Goal: Find specific page/section: Find specific page/section

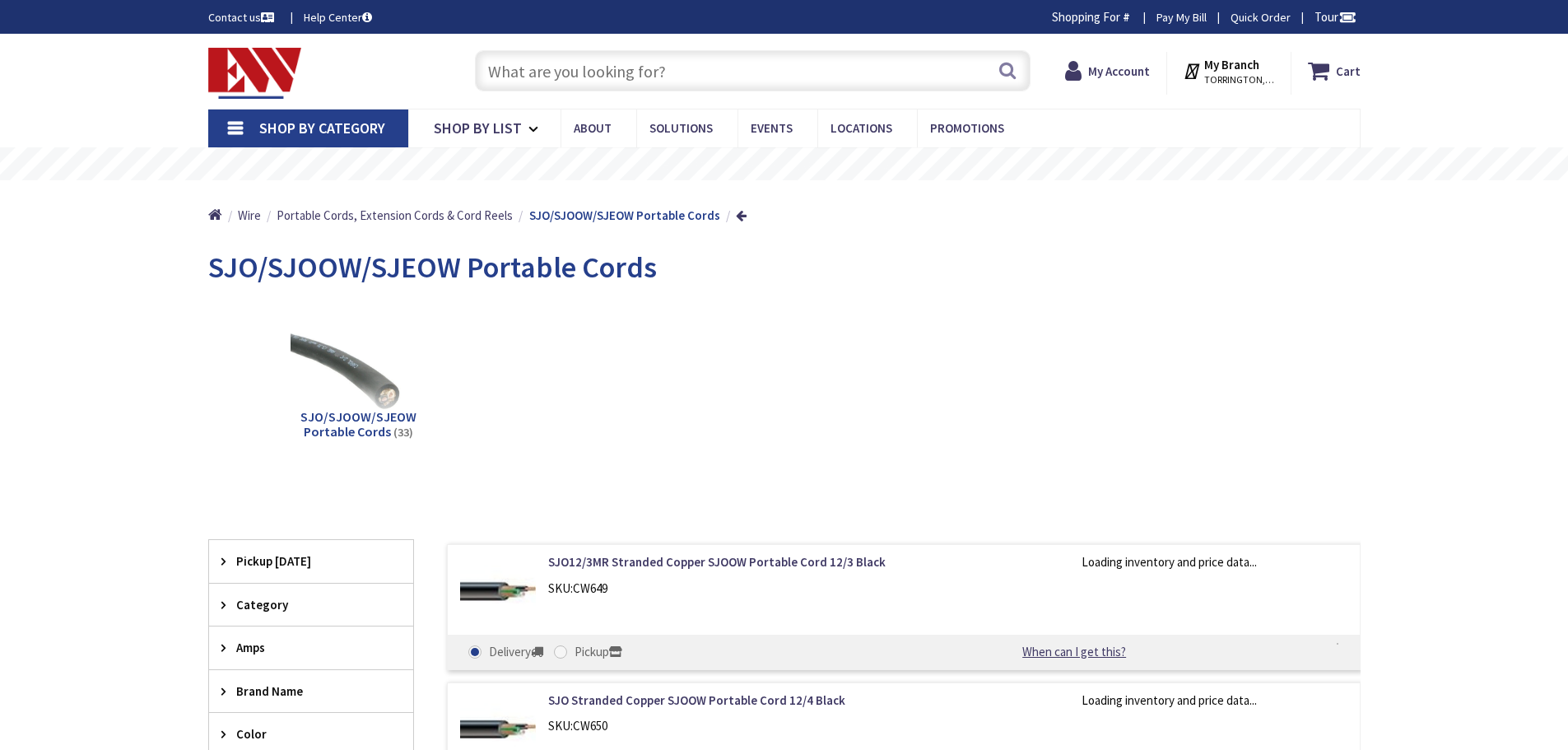
click at [671, 72] on input "text" at bounding box center [752, 70] width 555 height 41
type input "M"
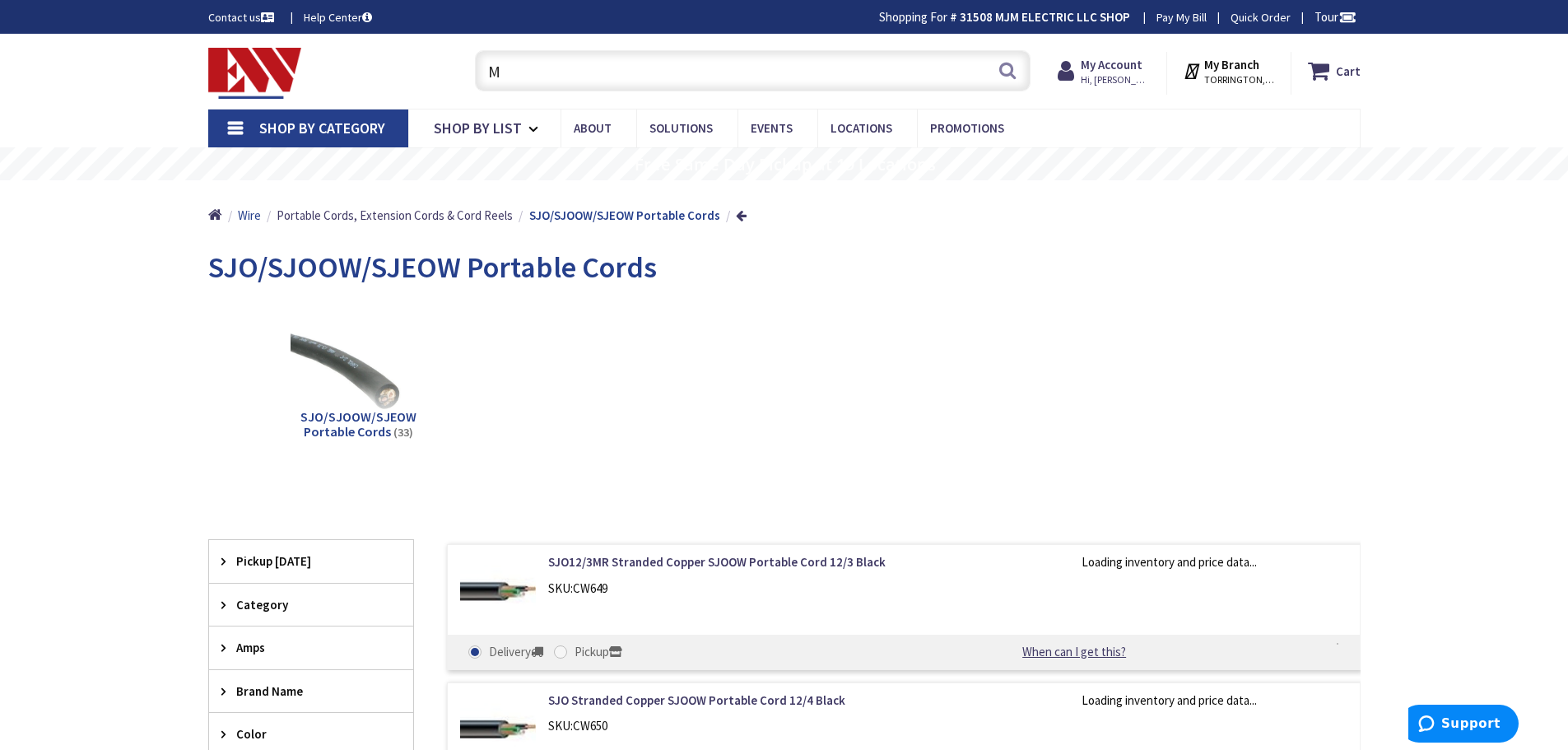
type input "[GEOGRAPHIC_DATA], [PERSON_NAME] 180 St. bet. [PERSON_NAME][GEOGRAPHIC_DATA] an…"
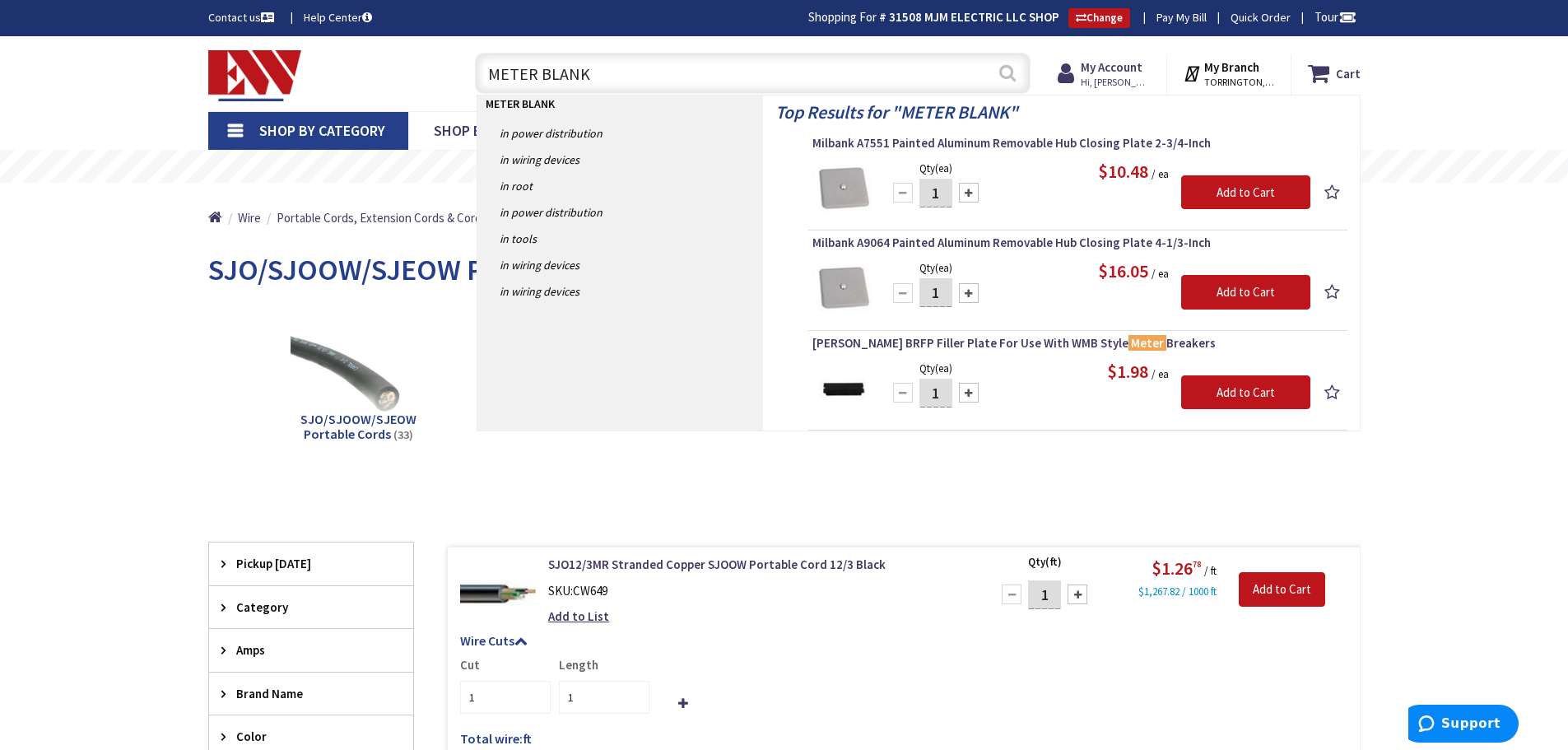
type input "METER BLANK"
click at [1006, 73] on button "Search" at bounding box center [1008, 72] width 22 height 37
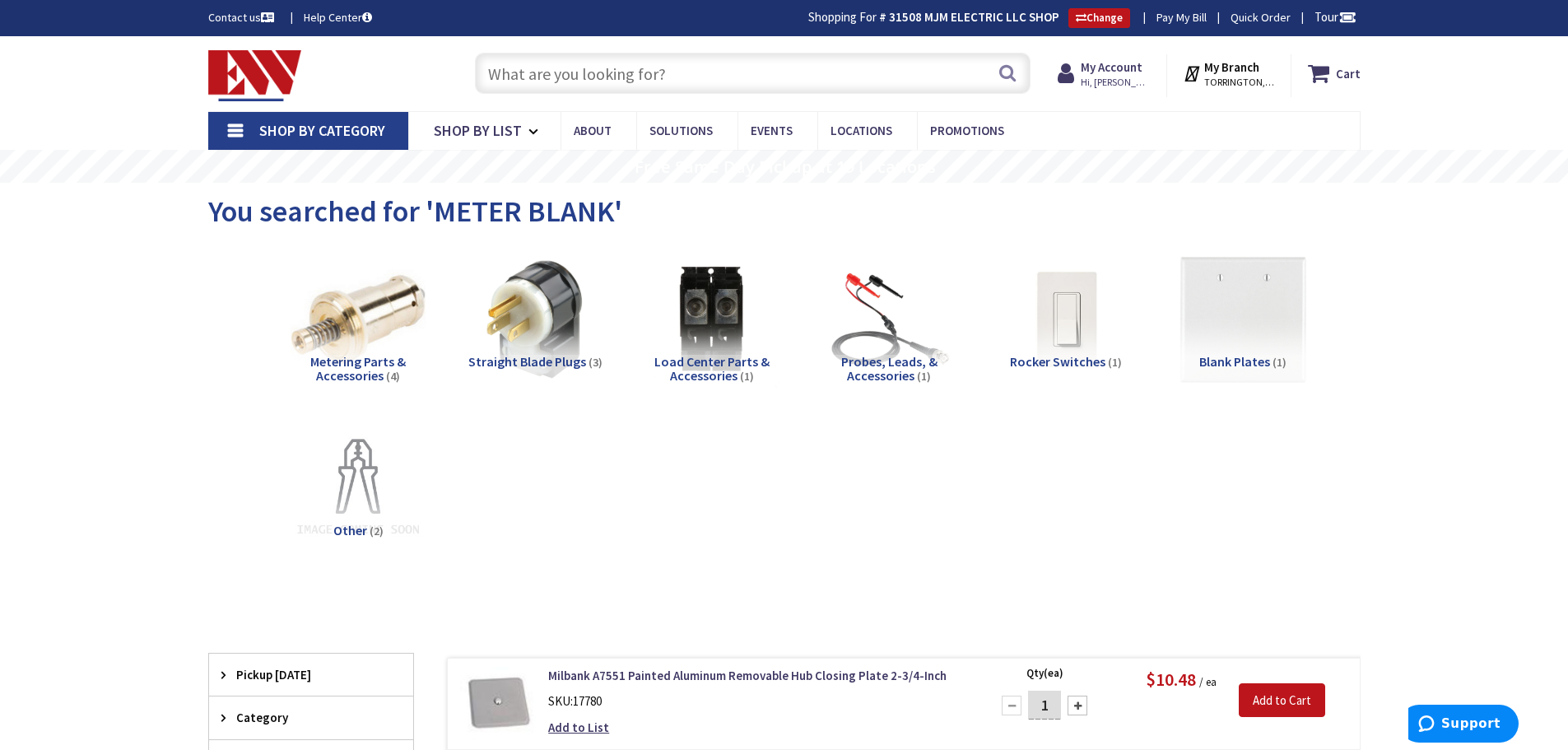
click at [236, 124] on link "Shop By Category" at bounding box center [308, 131] width 200 height 38
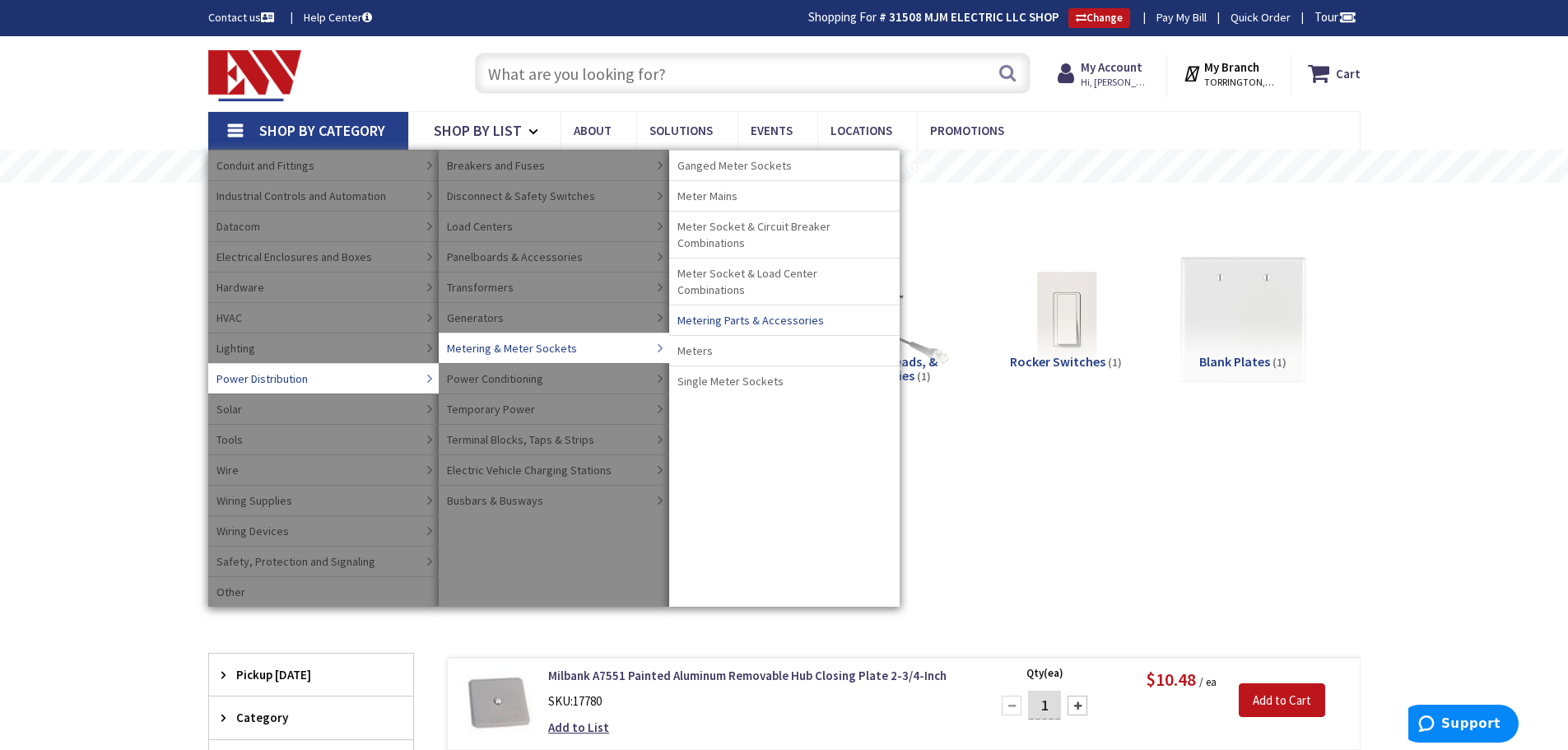
click at [722, 312] on span "Metering Parts & Accessories" at bounding box center [751, 320] width 146 height 17
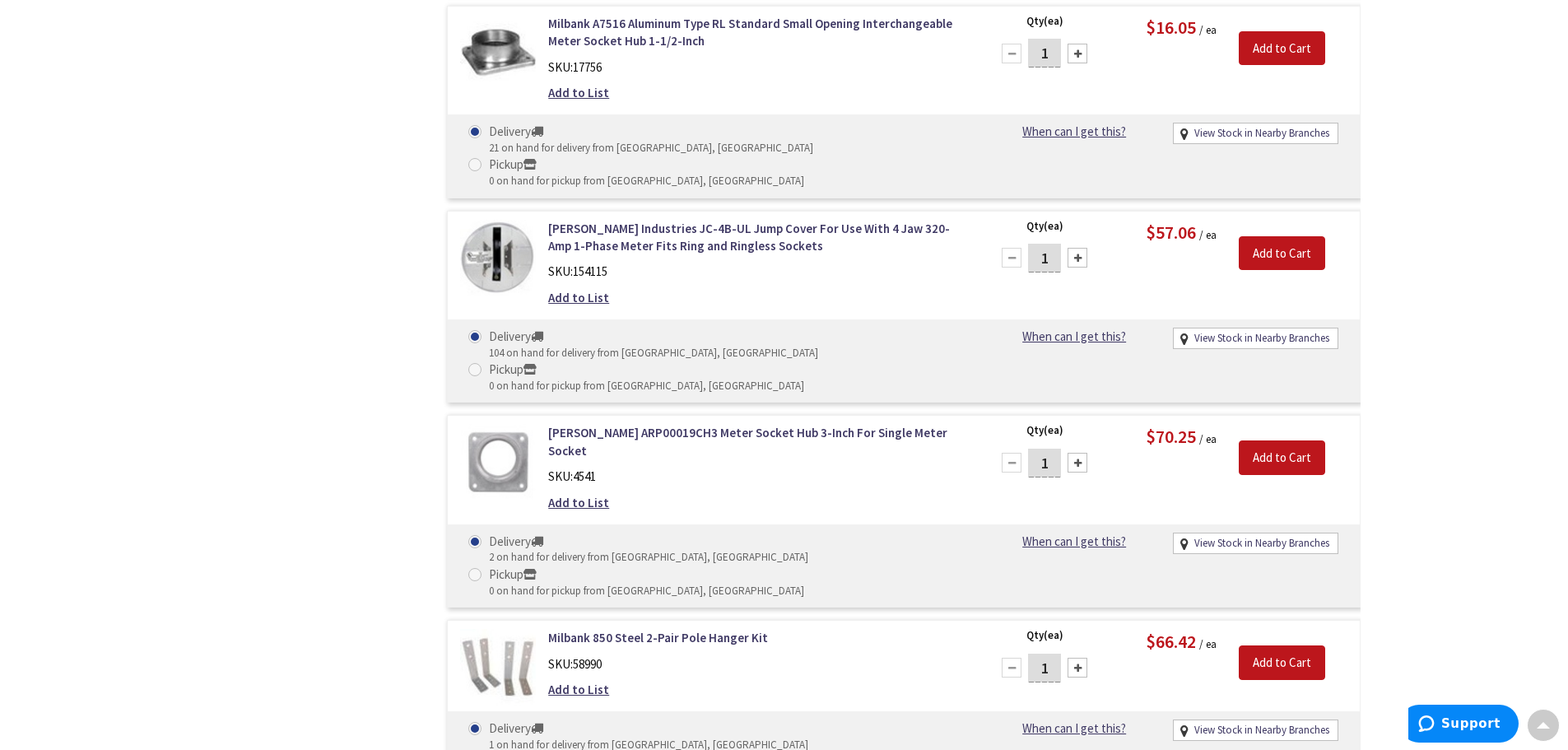
scroll to position [5317, 0]
